Goal: Task Accomplishment & Management: Use online tool/utility

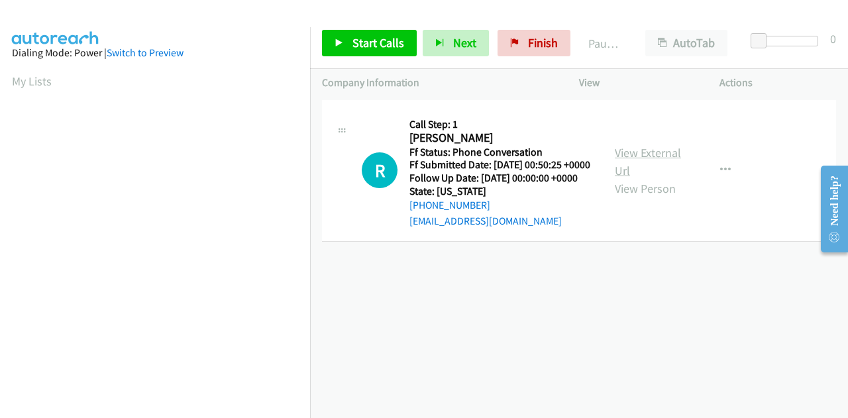
click at [628, 169] on link "View External Url" at bounding box center [648, 161] width 66 height 33
click at [364, 41] on span "Start Calls" at bounding box center [378, 42] width 52 height 15
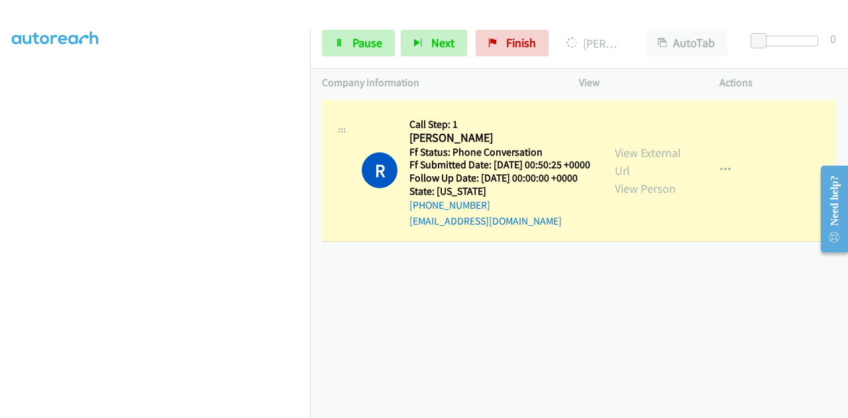
scroll to position [325, 0]
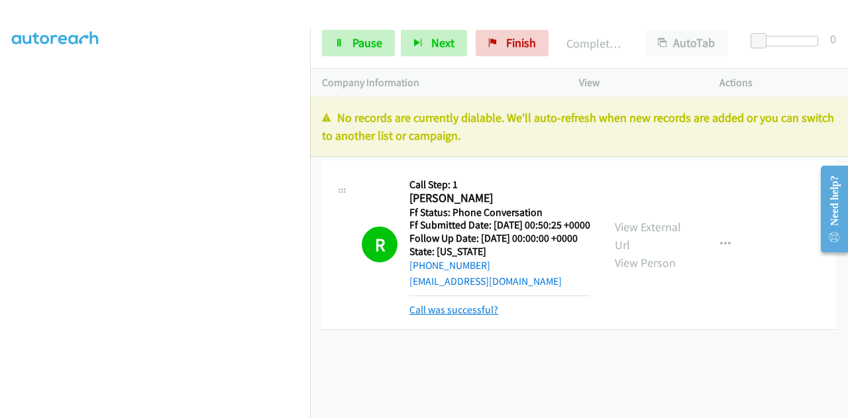
click at [458, 316] on link "Call was successful?" at bounding box center [453, 309] width 89 height 13
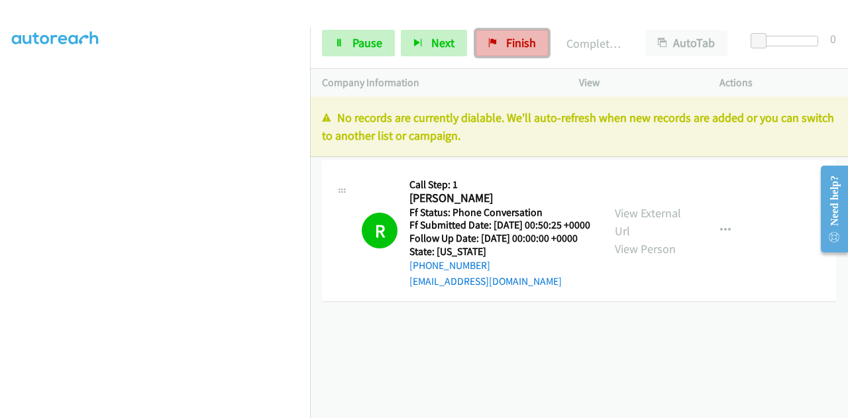
click at [519, 44] on span "Finish" at bounding box center [521, 42] width 30 height 15
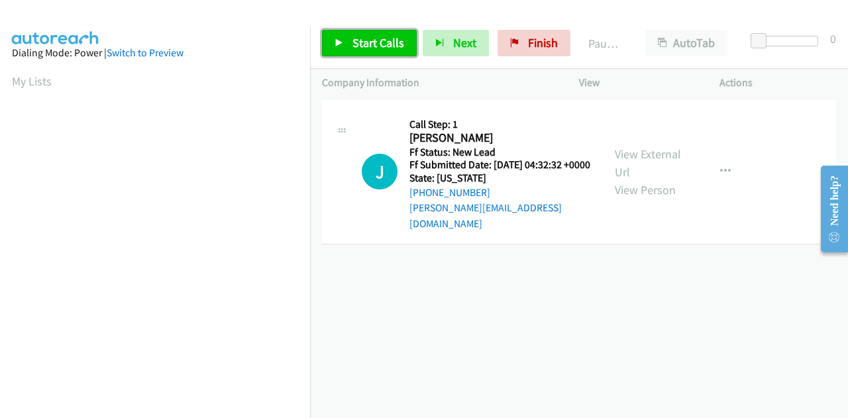
click at [380, 46] on span "Start Calls" at bounding box center [378, 42] width 52 height 15
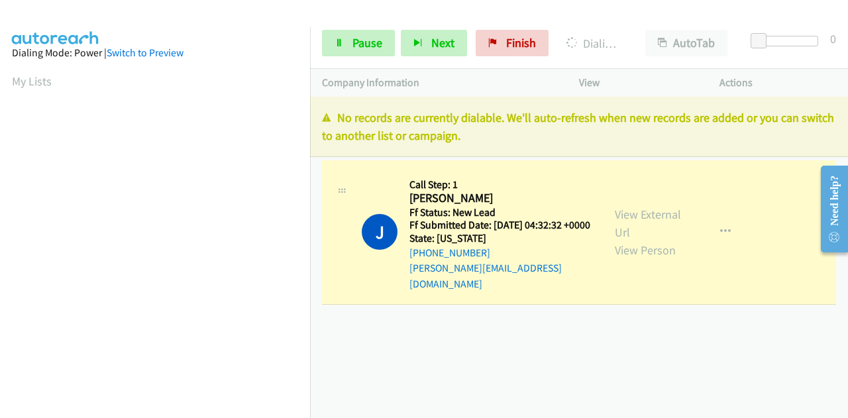
scroll to position [325, 0]
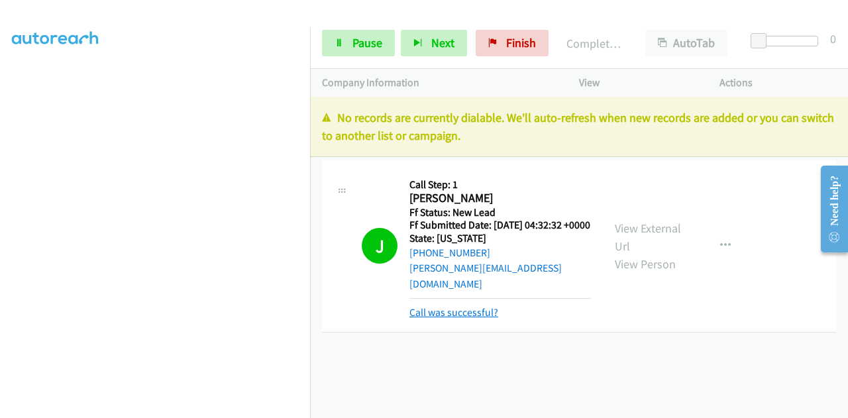
click at [453, 308] on link "Call was successful?" at bounding box center [453, 312] width 89 height 13
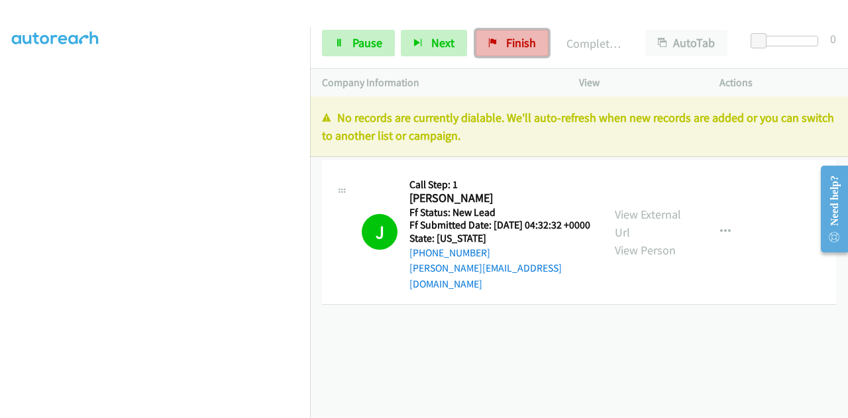
click at [518, 35] on span "Finish" at bounding box center [521, 42] width 30 height 15
